Goal: Task Accomplishment & Management: Manage account settings

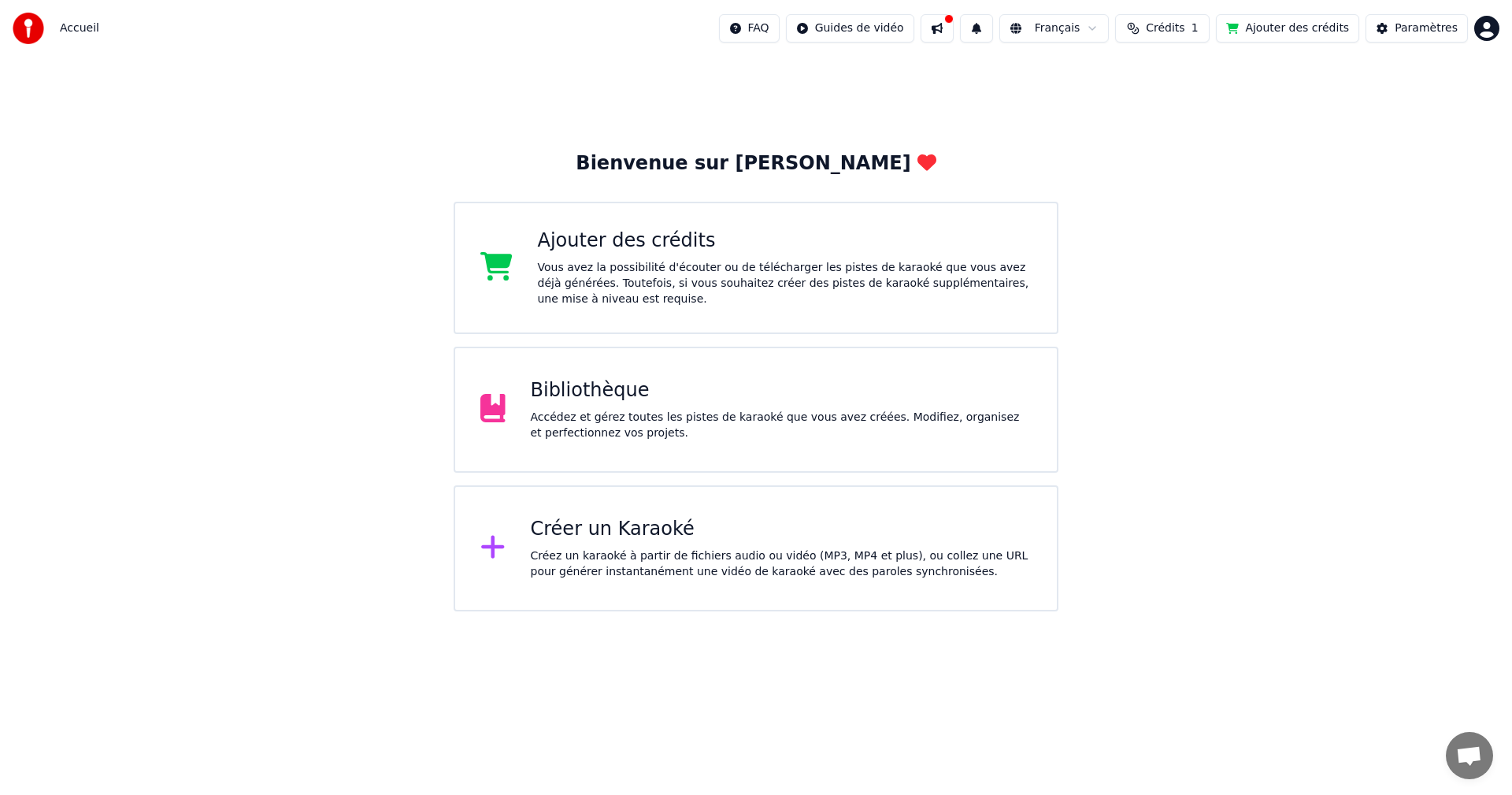
click at [609, 413] on div "Accédez et gérez toutes les pistes de karaoké que vous avez créées. Modifiez, o…" at bounding box center [782, 425] width 502 height 31
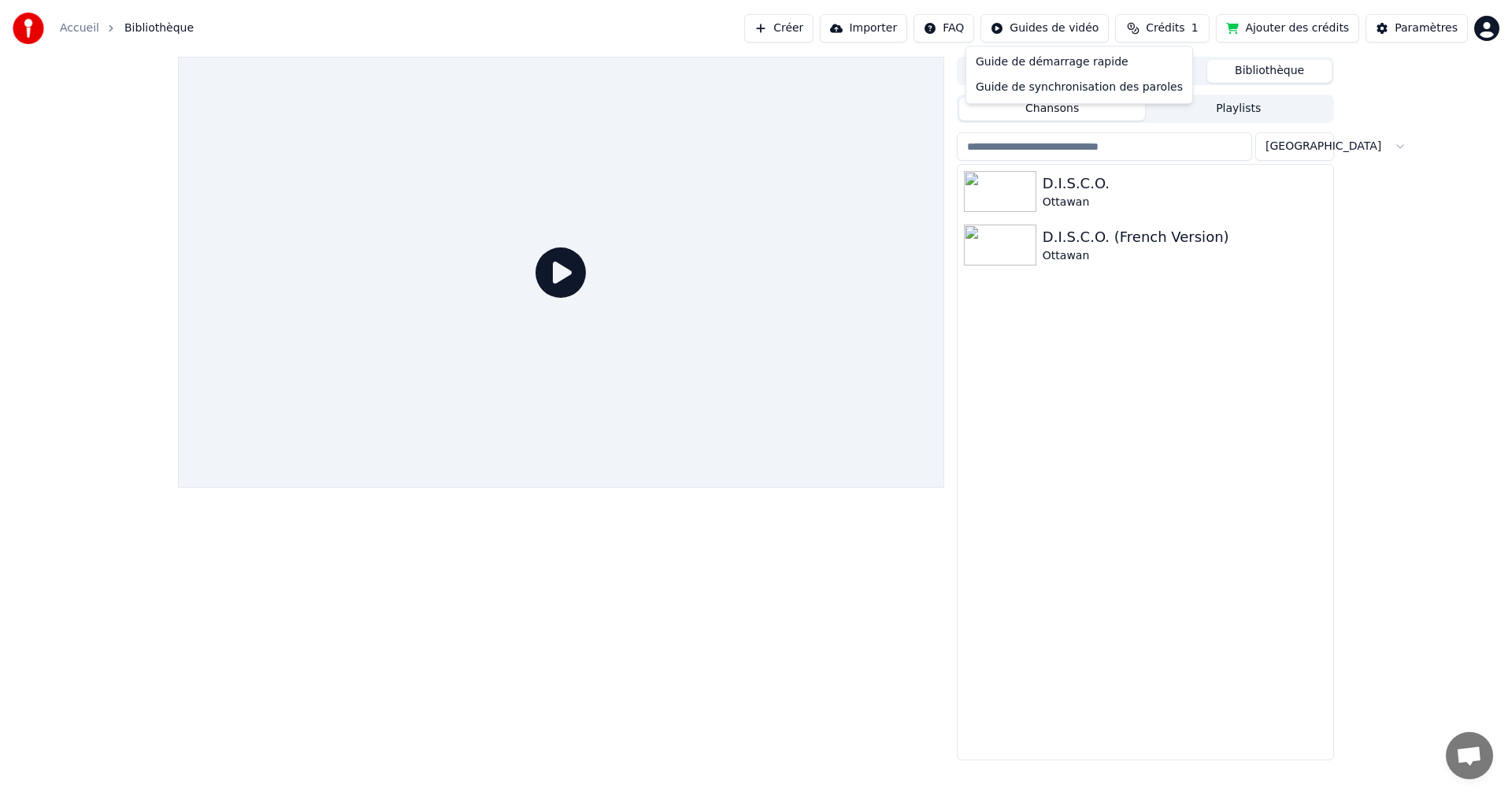
click at [1060, 27] on html "Accueil Bibliothèque Créer Importer FAQ Guides de vidéo Crédits 1 Ajouter des c…" at bounding box center [756, 398] width 1512 height 795
click at [1032, 26] on html "Accueil Bibliothèque Créer Importer FAQ Guides de vidéo Crédits 1 Ajouter des c…" at bounding box center [756, 398] width 1512 height 795
click at [1023, 66] on div "Guide de démarrage rapide" at bounding box center [1078, 62] width 220 height 26
click at [1282, 76] on button "Bibliothèque" at bounding box center [1269, 72] width 124 height 23
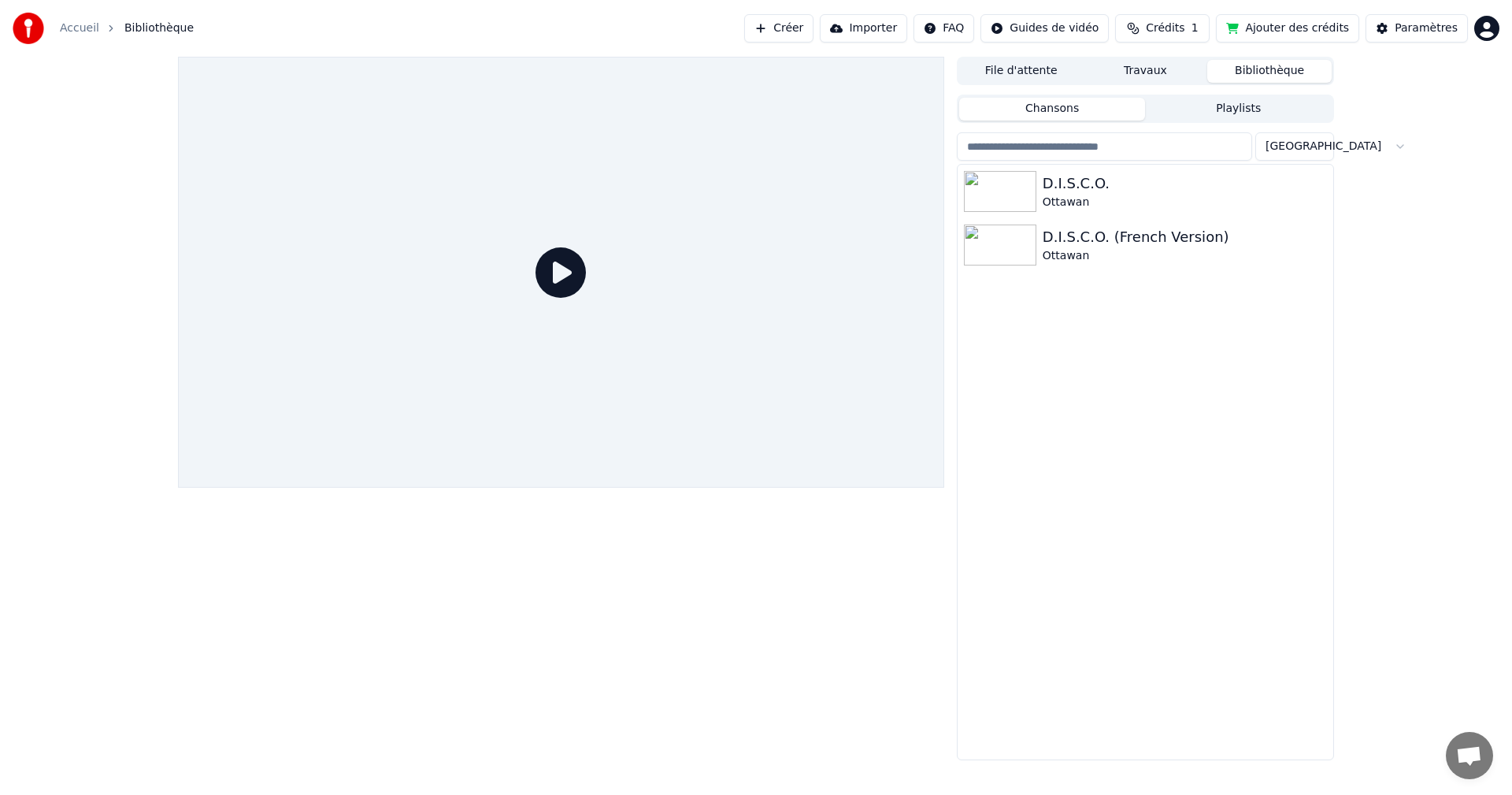
click at [1170, 65] on button "Travaux" at bounding box center [1145, 72] width 124 height 23
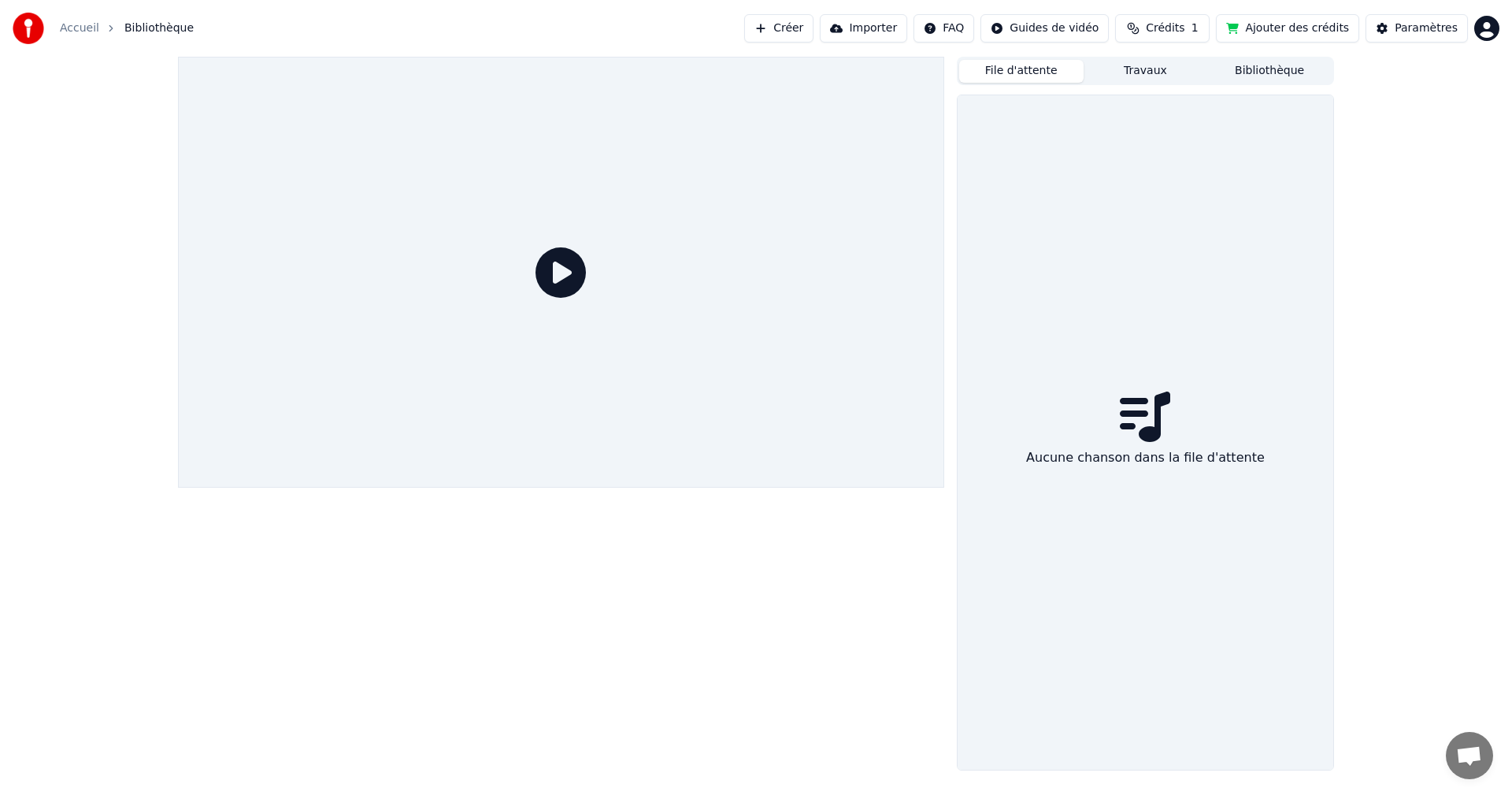
click at [1037, 63] on button "File d'attente" at bounding box center [1021, 72] width 124 height 23
click at [880, 31] on button "Importer" at bounding box center [864, 28] width 87 height 28
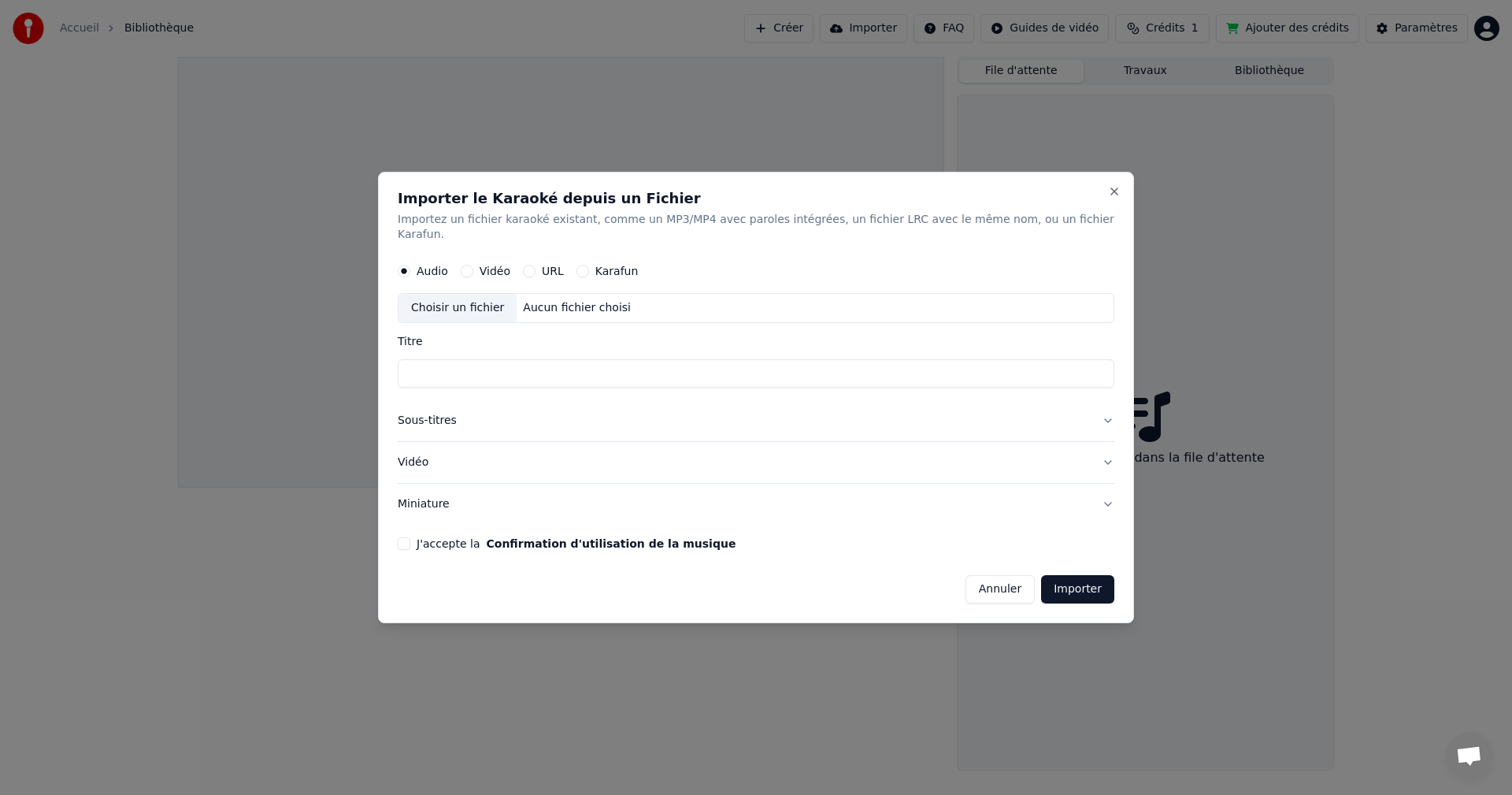
click at [597, 301] on div "Aucun fichier choisi" at bounding box center [577, 309] width 120 height 16
click at [570, 370] on input "Titre" at bounding box center [755, 374] width 717 height 28
type input "*****"
click at [464, 418] on button "Sous-titres" at bounding box center [755, 421] width 717 height 41
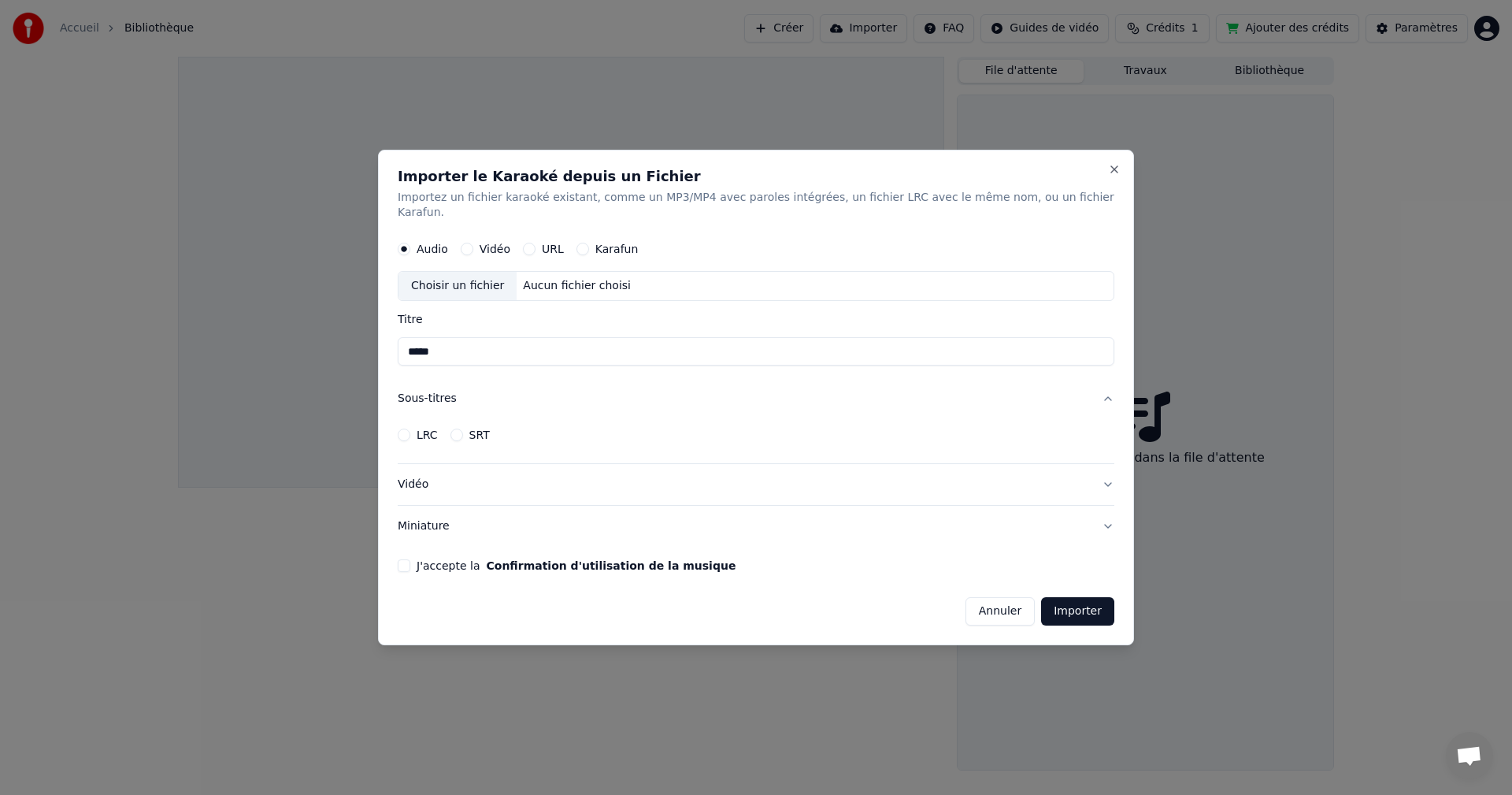
click at [410, 429] on button "LRC" at bounding box center [403, 435] width 12 height 12
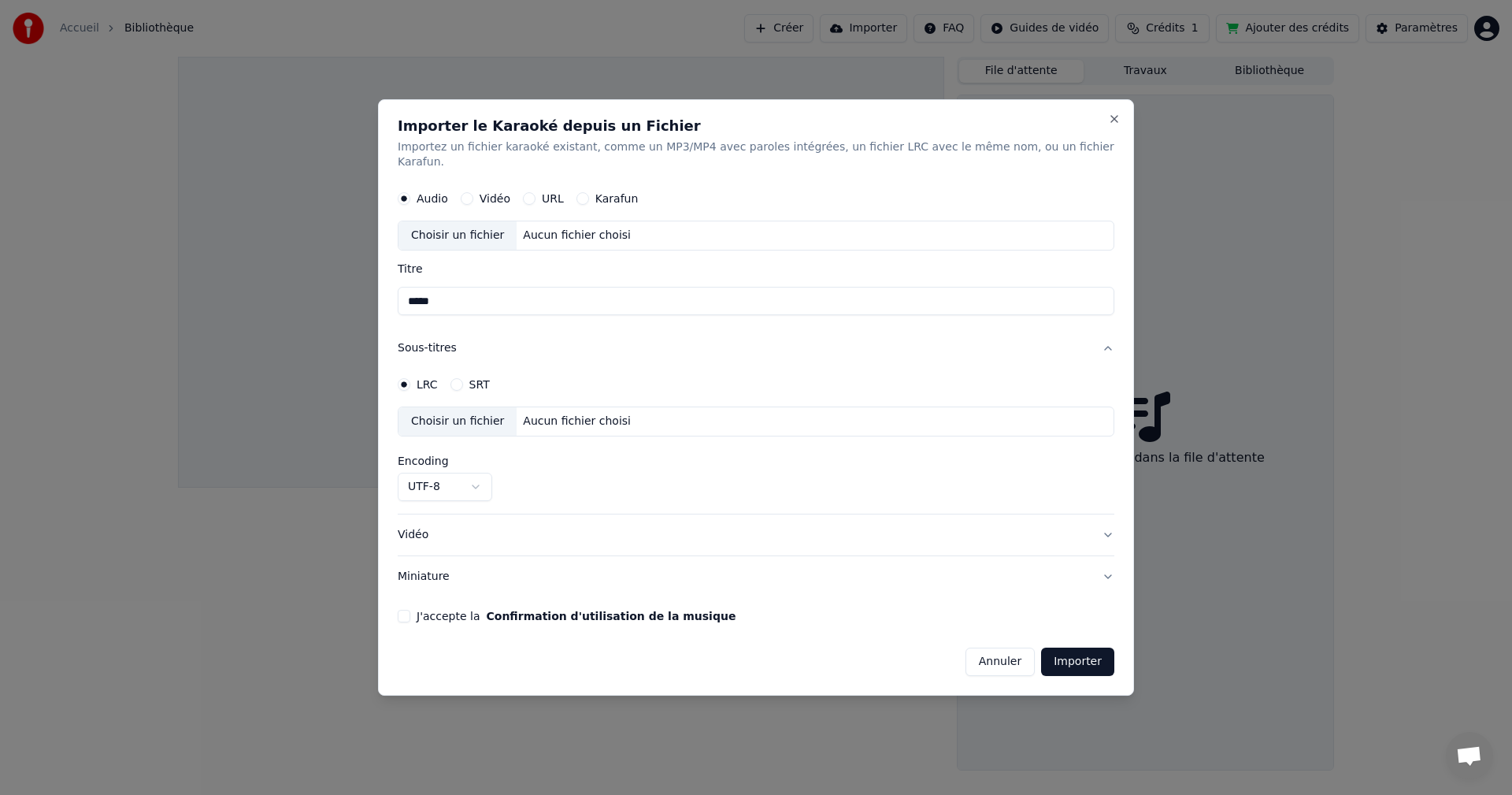
click at [490, 420] on div "Choisir un fichier" at bounding box center [457, 421] width 118 height 28
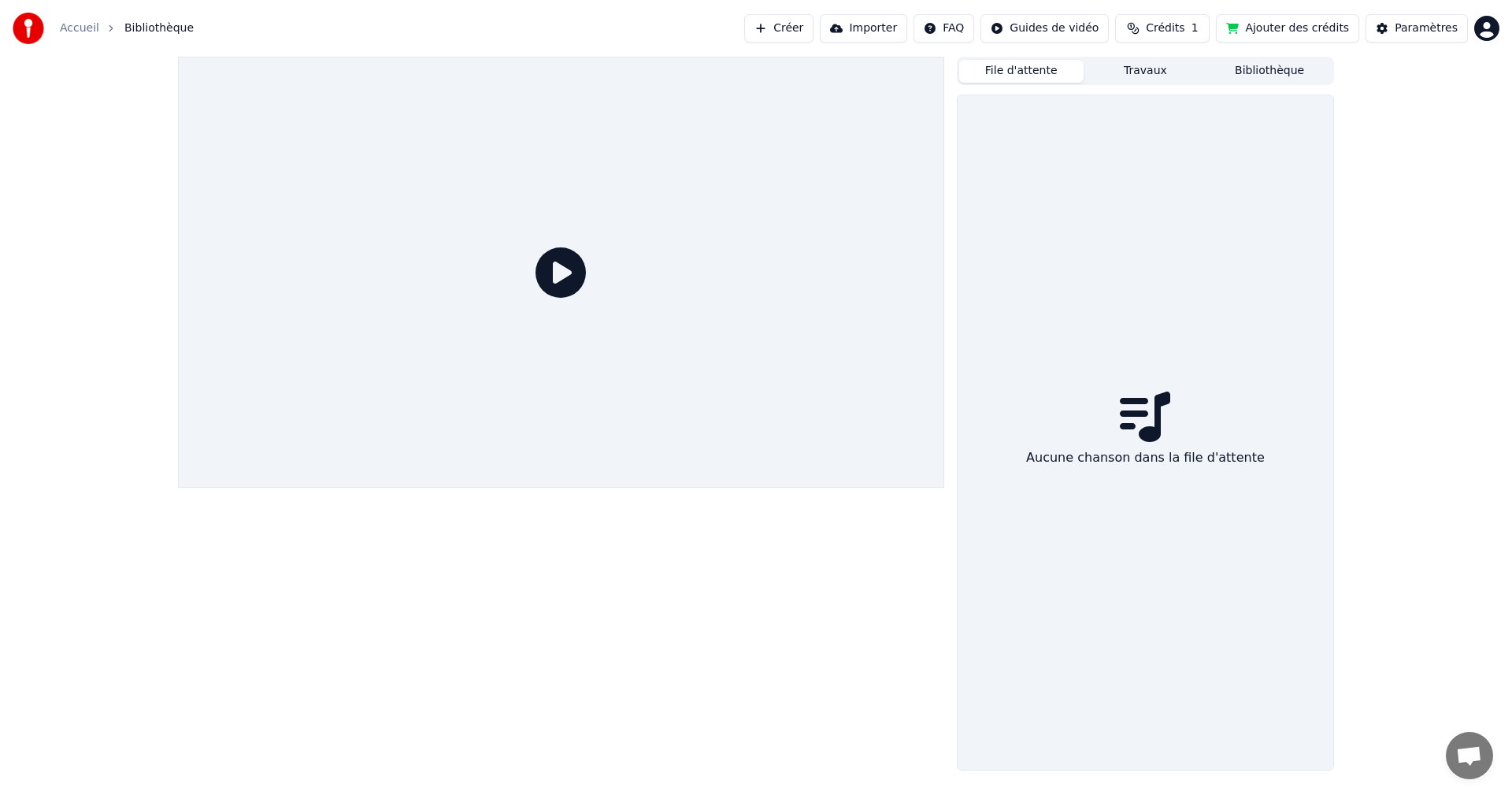
drag, startPoint x: 490, startPoint y: 420, endPoint x: 767, endPoint y: 49, distance: 463.0
click at [1045, 26] on html "Accueil Bibliothèque Créer Importer FAQ Guides de vidéo Crédits 1 Ajouter des c…" at bounding box center [756, 398] width 1512 height 795
click at [1062, 63] on div "Guide de démarrage rapide" at bounding box center [1078, 62] width 220 height 26
click at [814, 29] on button "Créer" at bounding box center [779, 28] width 69 height 28
drag, startPoint x: 834, startPoint y: 29, endPoint x: 788, endPoint y: 146, distance: 125.7
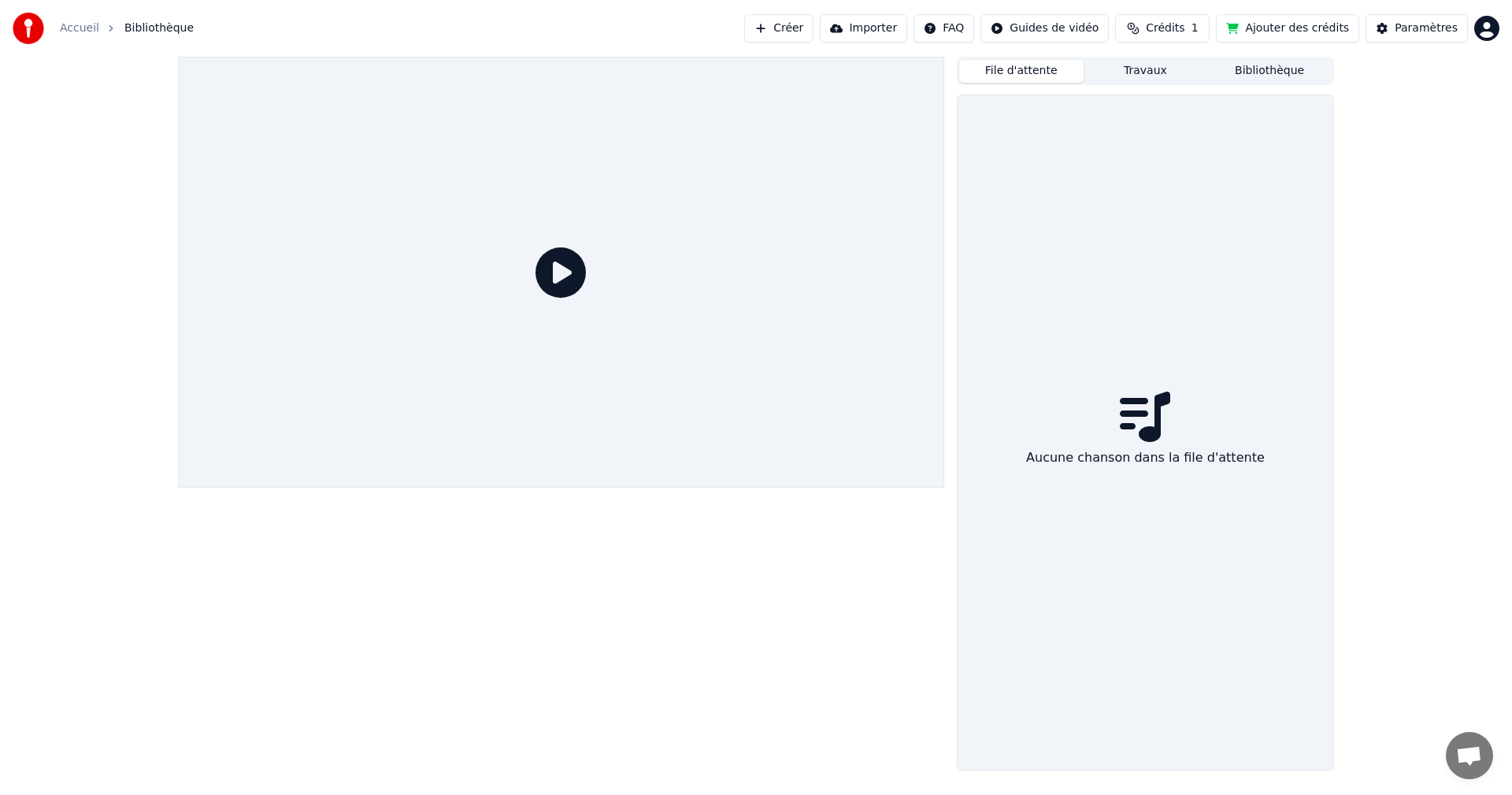
click at [904, 28] on button "Importer" at bounding box center [864, 28] width 87 height 28
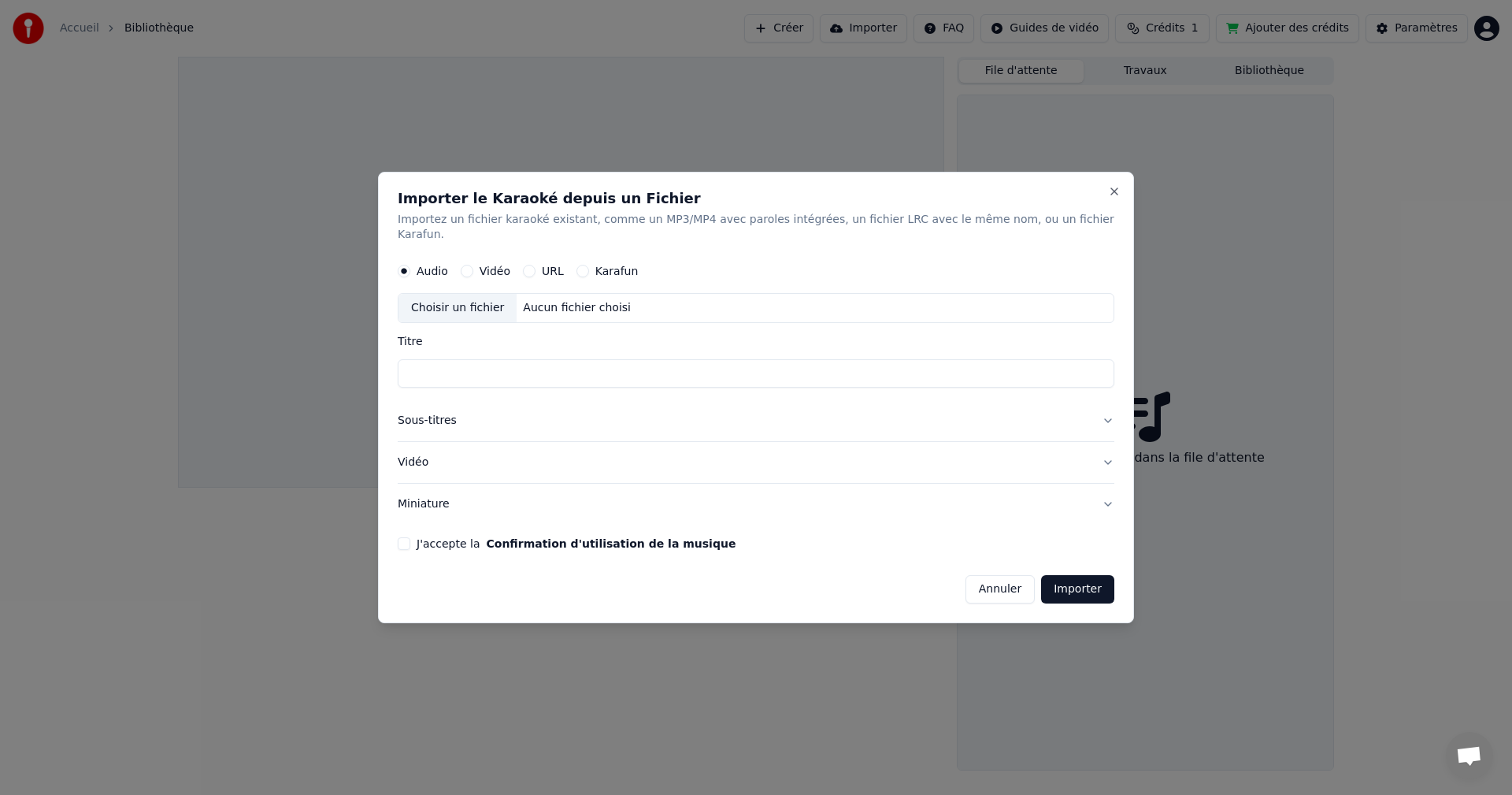
click at [619, 305] on div "Aucun fichier choisi" at bounding box center [577, 309] width 120 height 16
click at [1108, 198] on button "Close" at bounding box center [1114, 191] width 12 height 12
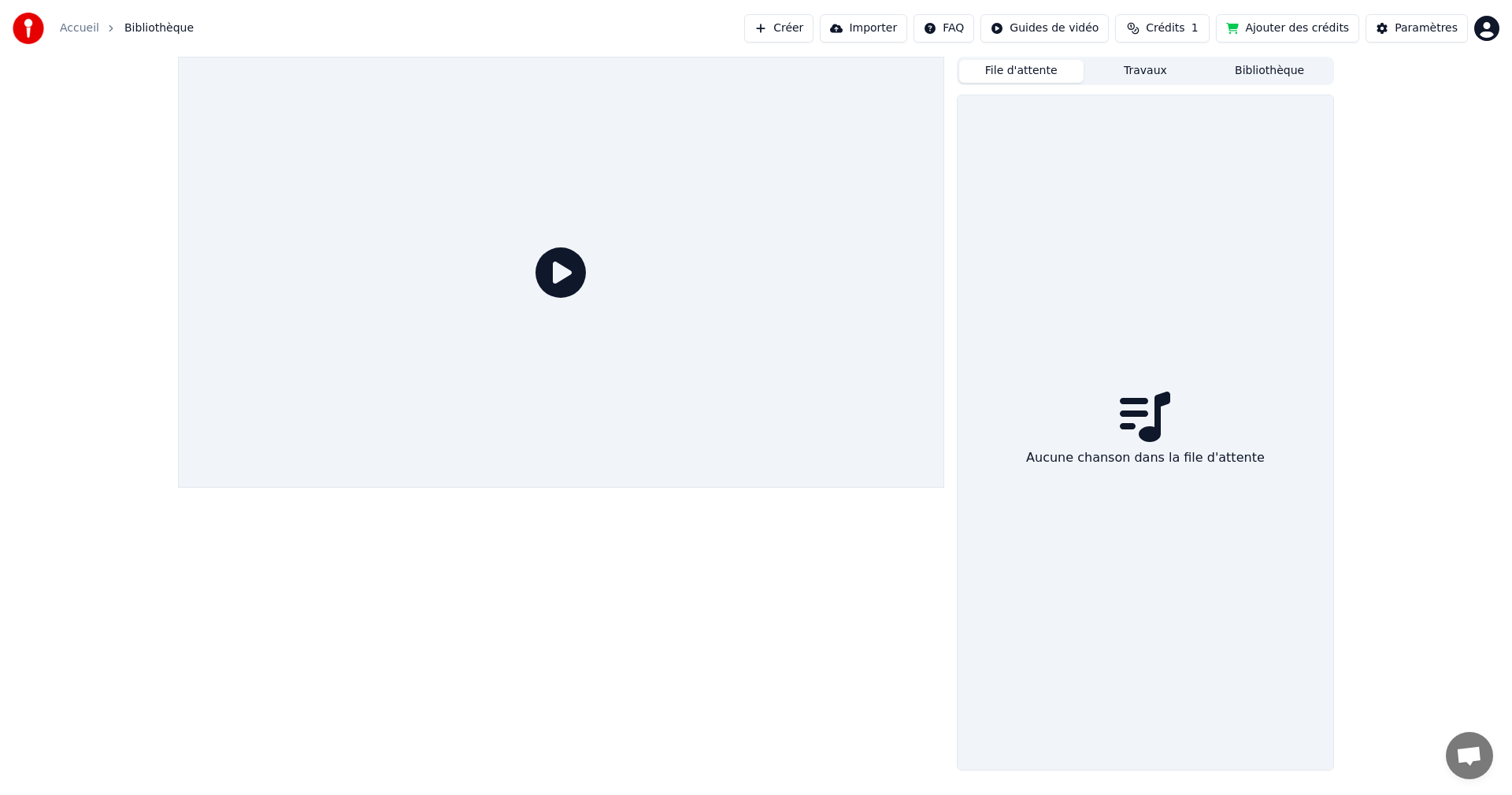
click at [1300, 32] on button "Ajouter des crédits" at bounding box center [1287, 28] width 143 height 28
click at [1143, 69] on button "Travaux" at bounding box center [1145, 72] width 124 height 23
click at [1431, 28] on div "Paramètres" at bounding box center [1426, 28] width 63 height 16
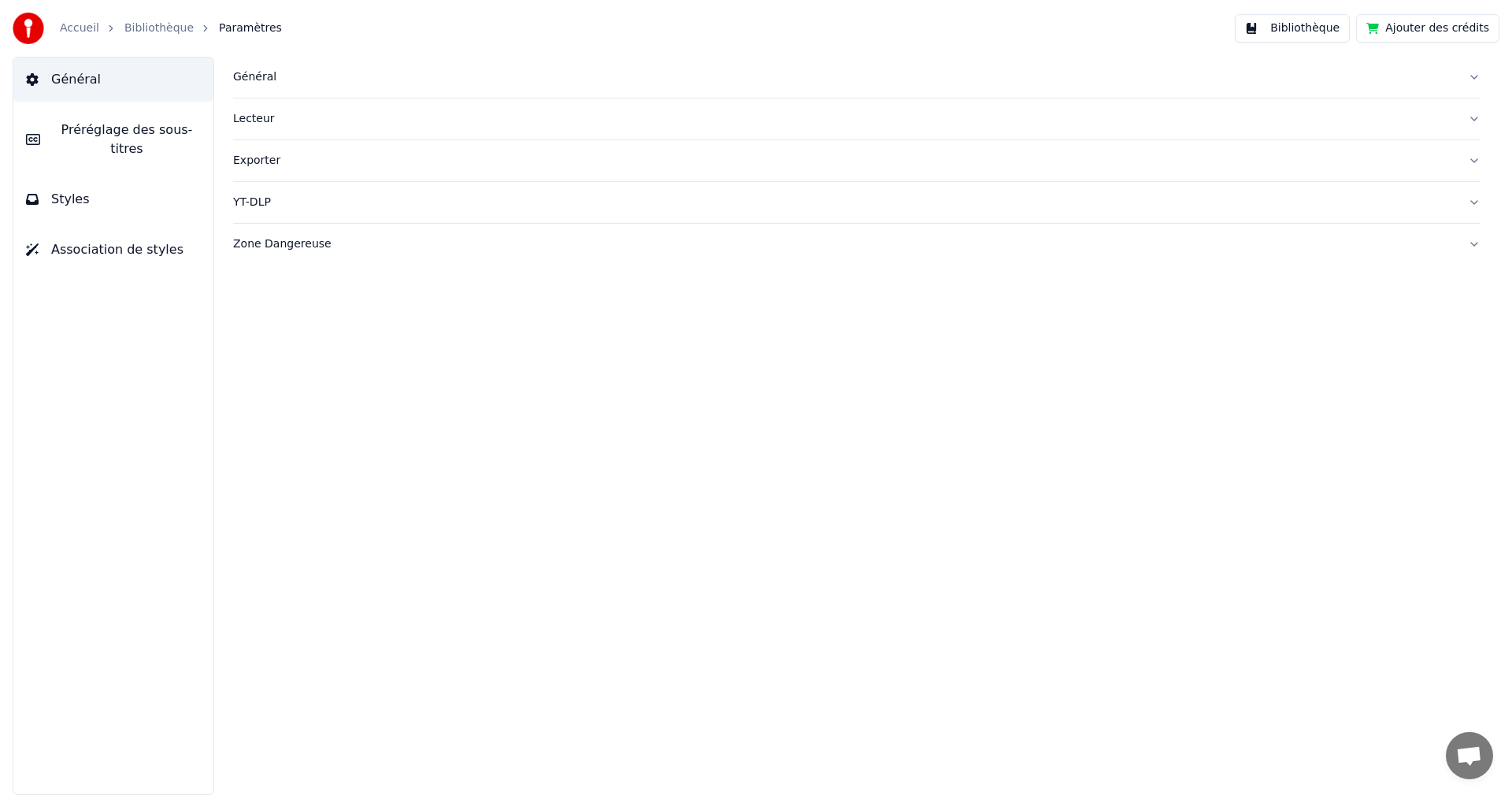
click at [97, 137] on span "Préréglage des sous-titres" at bounding box center [127, 139] width 148 height 38
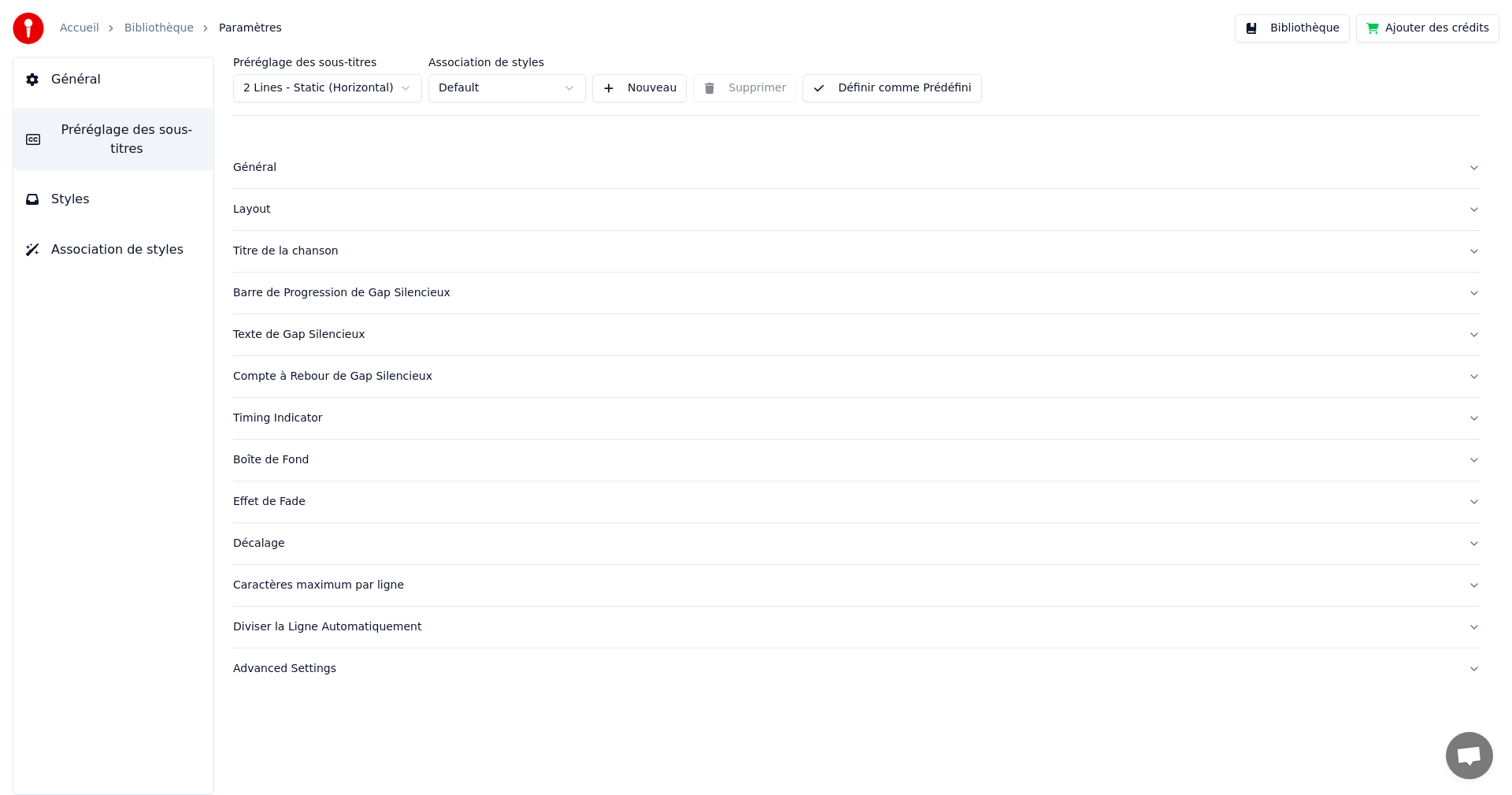
click at [281, 255] on div "Titre de la chanson" at bounding box center [844, 251] width 1222 height 16
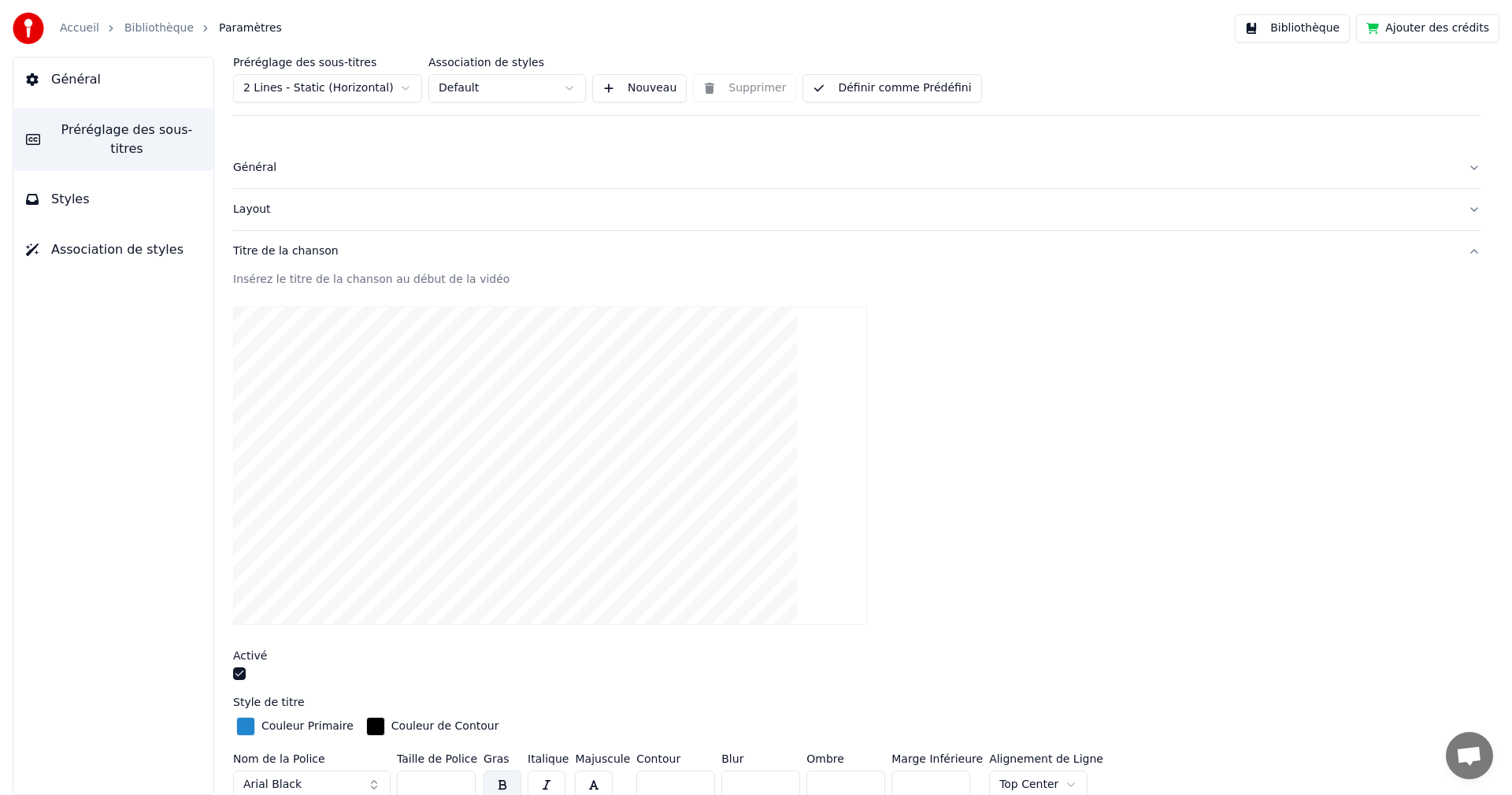
click at [72, 190] on span "Styles" at bounding box center [70, 199] width 39 height 19
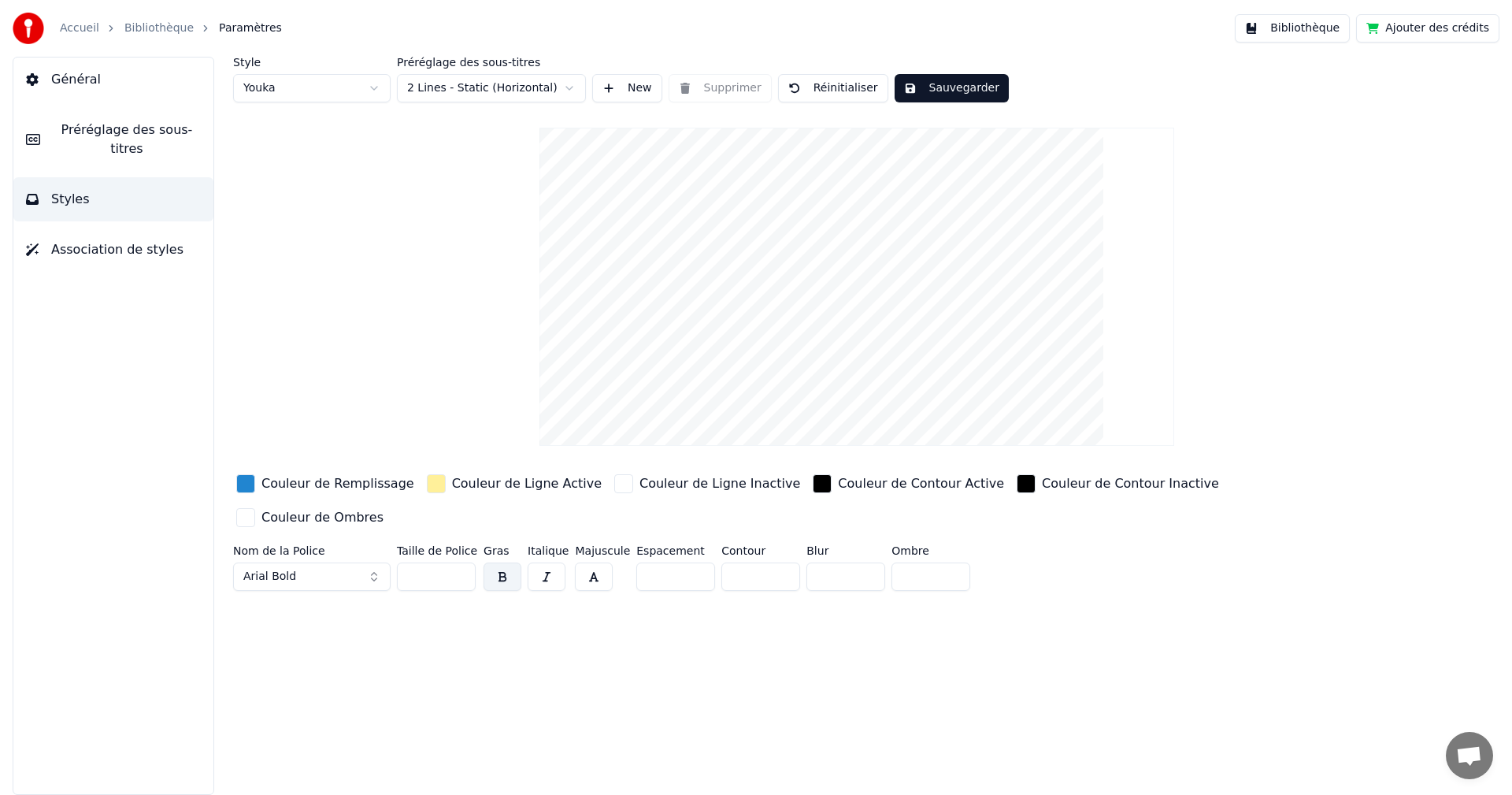
click at [72, 80] on span "Général" at bounding box center [76, 79] width 49 height 19
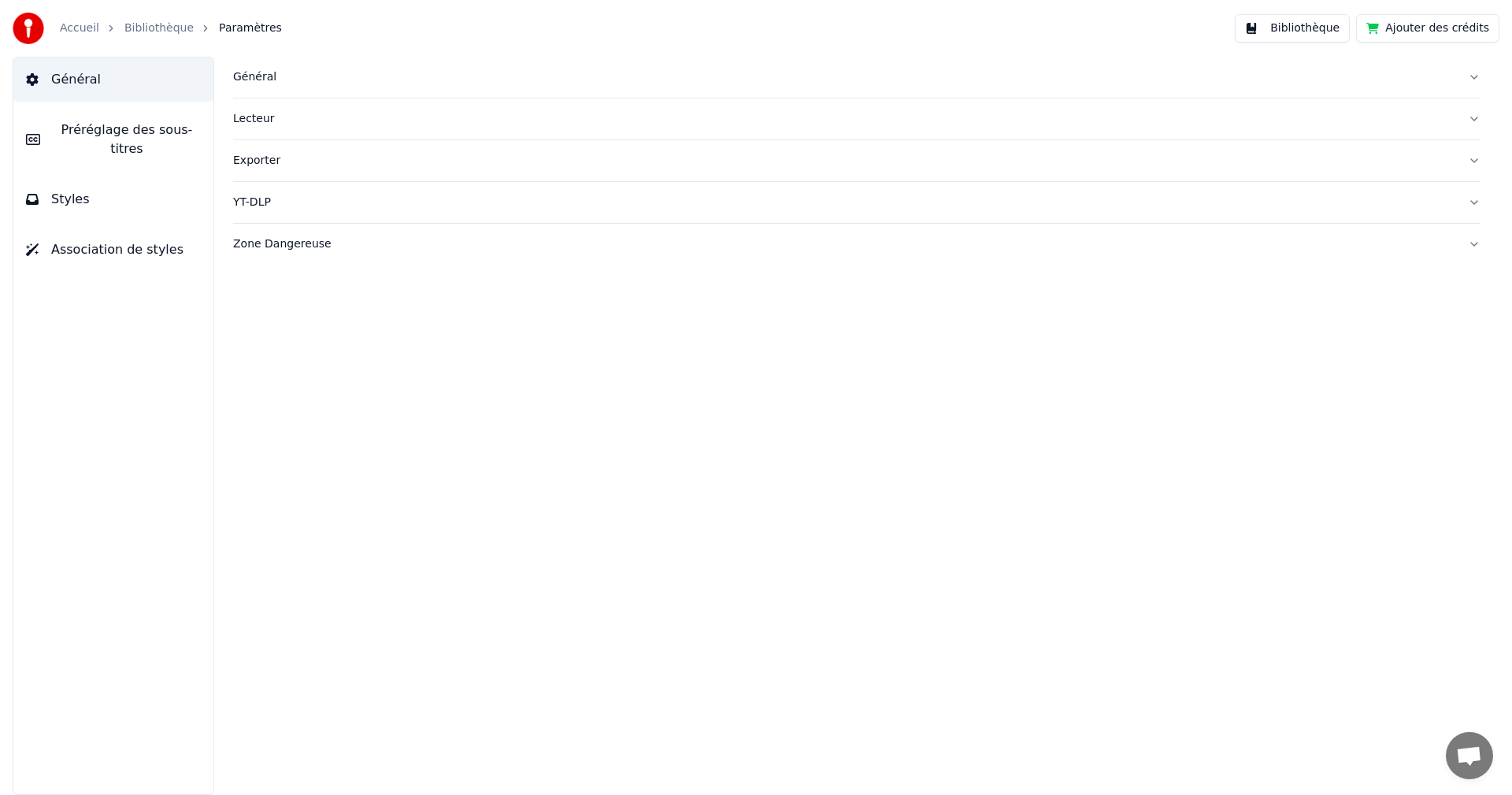
click at [266, 162] on div "Exporter" at bounding box center [844, 160] width 1222 height 16
